Goal: Navigation & Orientation: Find specific page/section

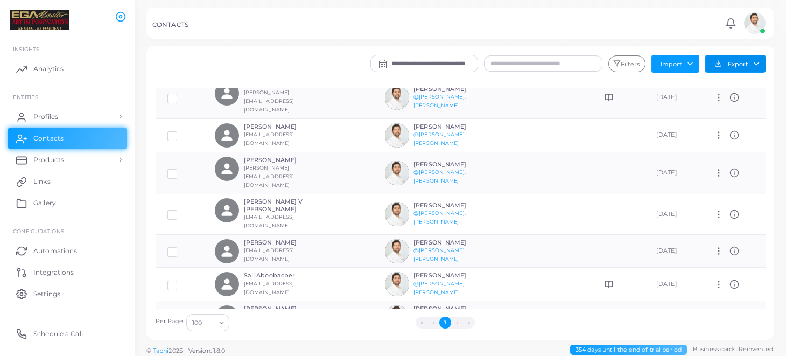
scroll to position [592, 0]
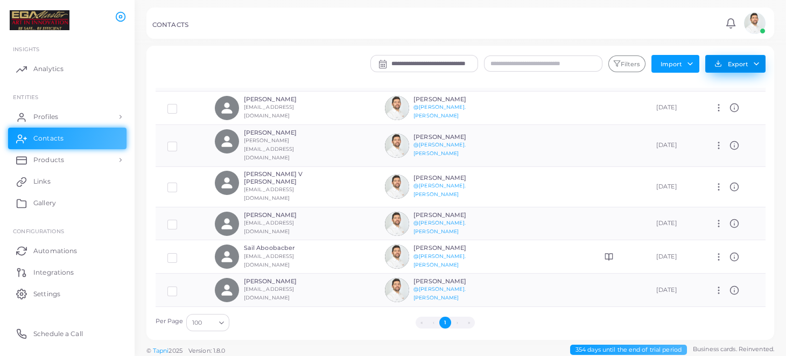
click at [758, 61] on button "Export" at bounding box center [735, 64] width 60 height 18
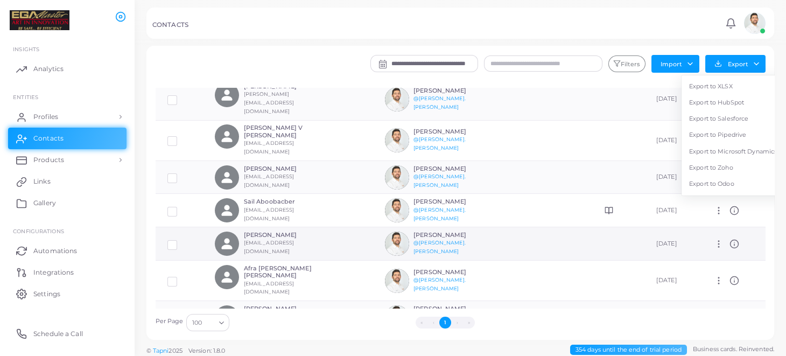
scroll to position [700, 0]
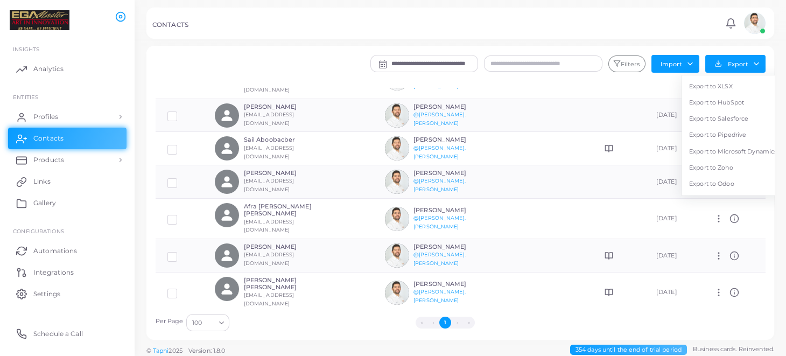
click at [574, 25] on div "CONTACTS" at bounding box center [437, 26] width 570 height 11
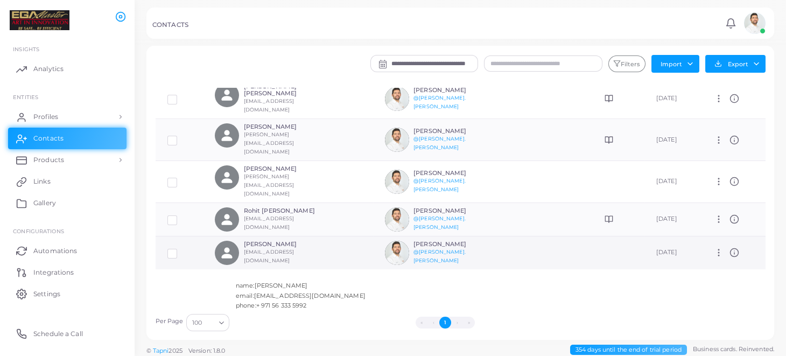
scroll to position [915, 0]
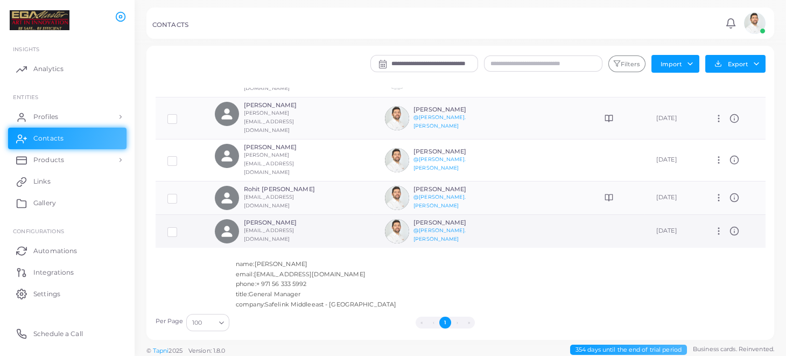
click at [733, 226] on icon at bounding box center [735, 231] width 10 height 10
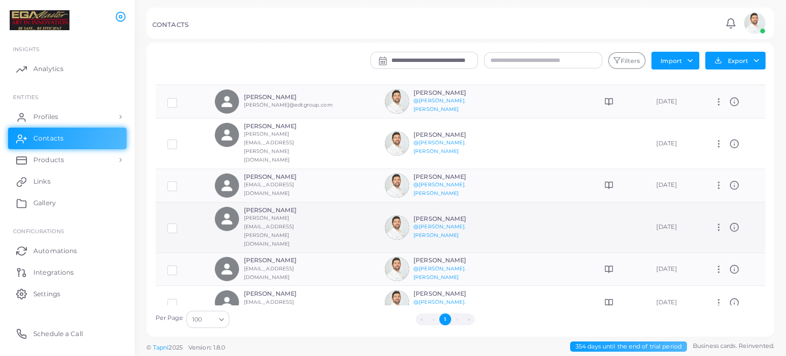
scroll to position [0, 0]
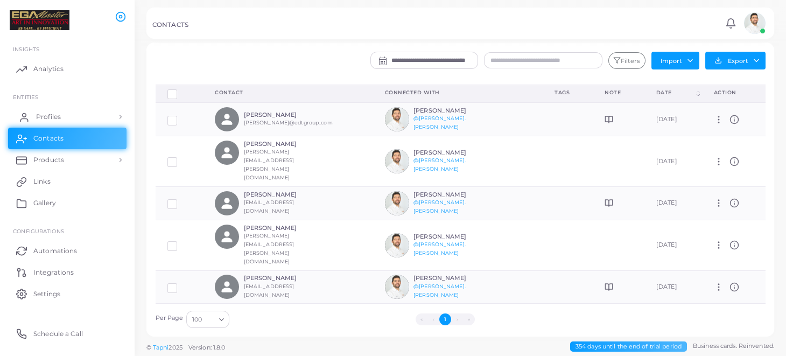
click at [111, 114] on link "Profiles" at bounding box center [67, 117] width 118 height 22
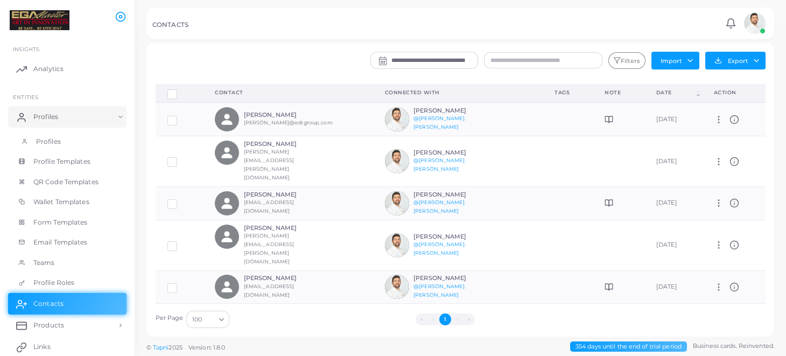
click at [58, 140] on span "Profiles" at bounding box center [48, 142] width 25 height 10
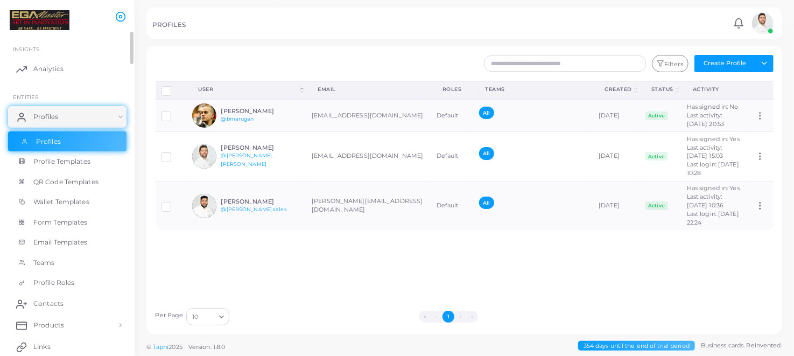
click at [70, 142] on link "Profiles" at bounding box center [67, 141] width 118 height 20
click at [65, 179] on span "QR Code Templates" at bounding box center [68, 182] width 65 height 10
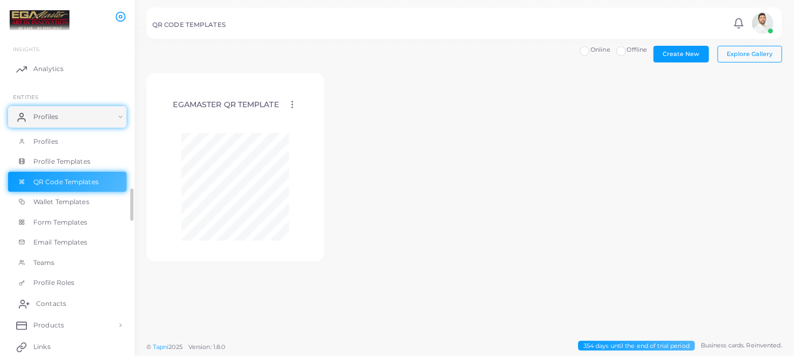
scroll to position [53, 0]
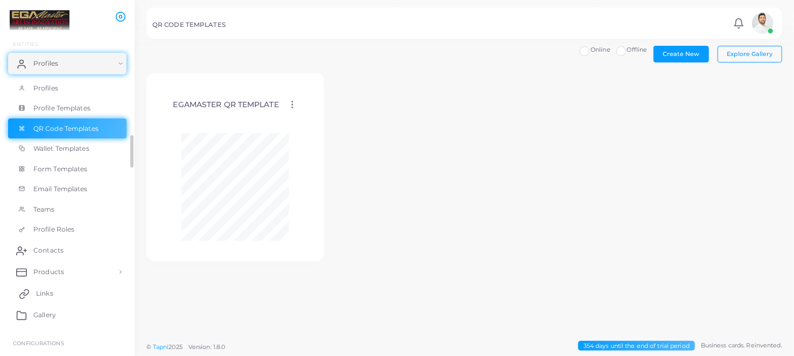
click at [44, 292] on span "Links" at bounding box center [44, 294] width 17 height 10
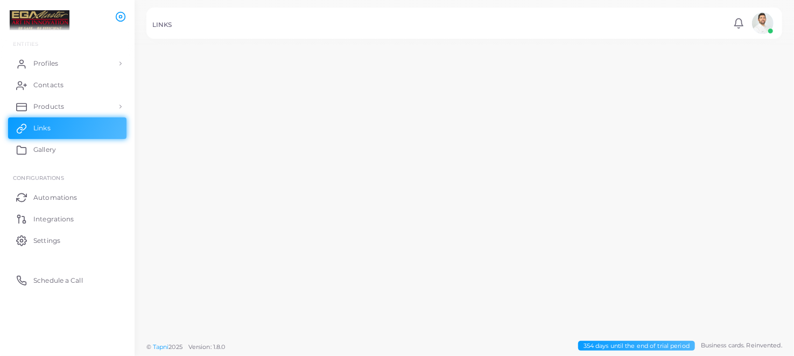
scroll to position [53, 0]
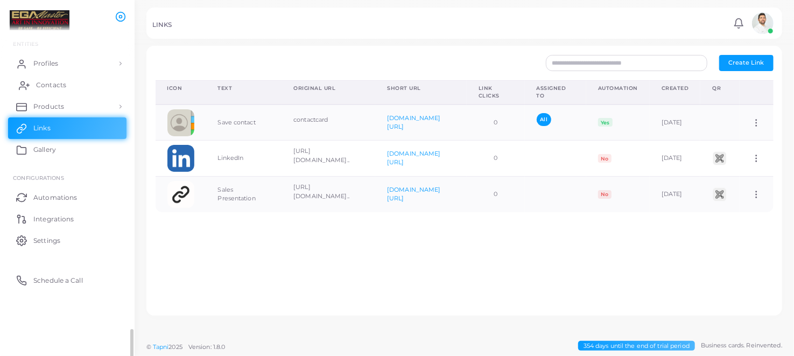
click at [66, 83] on link "Contacts" at bounding box center [67, 85] width 118 height 22
